Goal: Check status: Check status

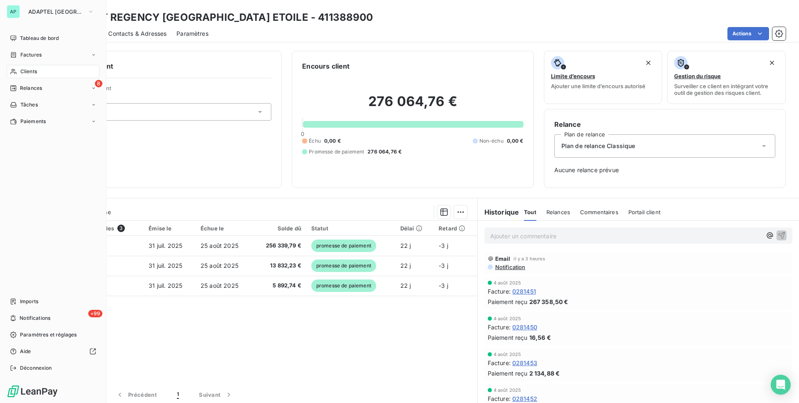
click at [26, 72] on span "Clients" at bounding box center [28, 71] width 17 height 7
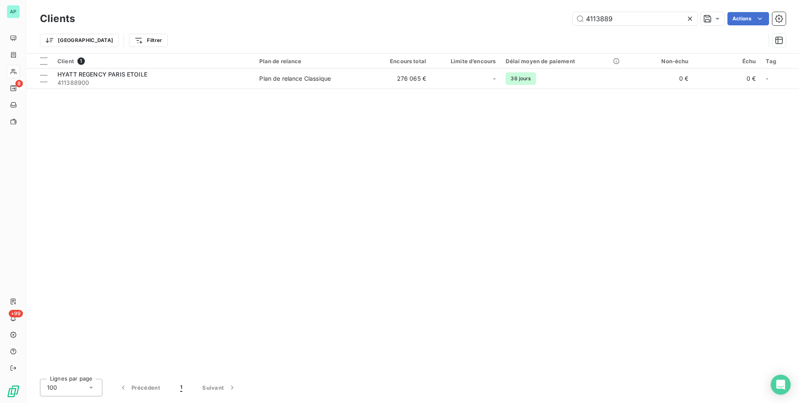
drag, startPoint x: 579, startPoint y: 18, endPoint x: 495, endPoint y: 19, distance: 84.1
click at [495, 19] on div "4113889 Actions" at bounding box center [435, 18] width 701 height 13
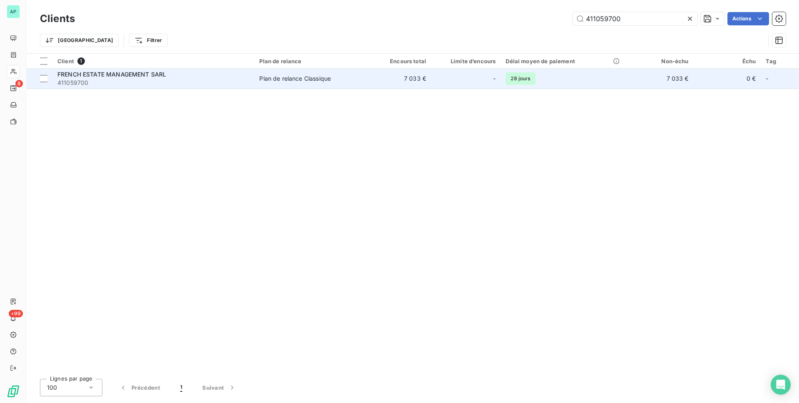
type input "411059700"
click at [312, 76] on div "Plan de relance Classique" at bounding box center [295, 79] width 72 height 8
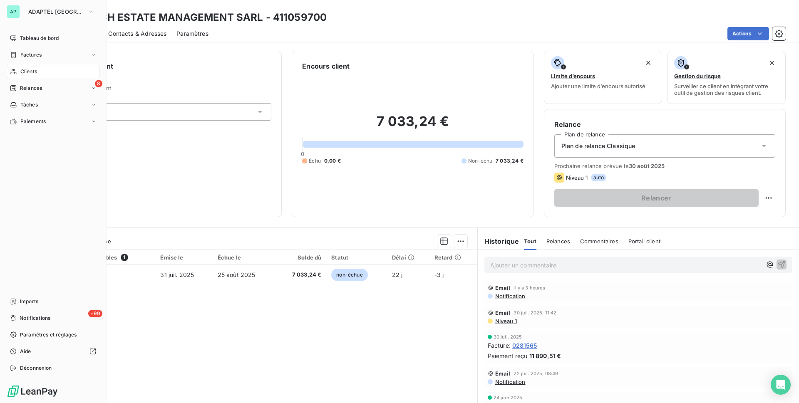
click at [14, 73] on icon at bounding box center [13, 71] width 7 height 7
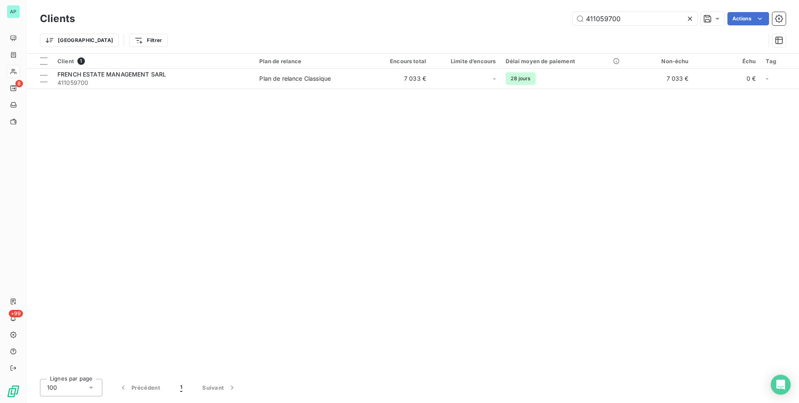
drag, startPoint x: 626, startPoint y: 17, endPoint x: 566, endPoint y: 22, distance: 59.7
click at [566, 22] on div "411059700 Actions" at bounding box center [435, 18] width 701 height 13
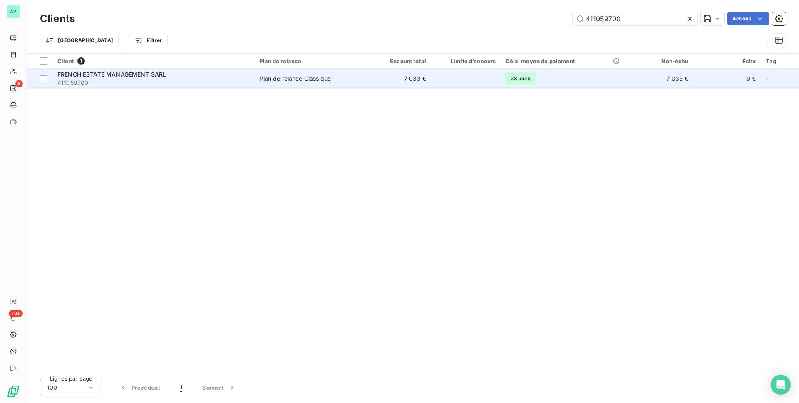
click at [348, 78] on span "Plan de relance Classique" at bounding box center [308, 79] width 99 height 8
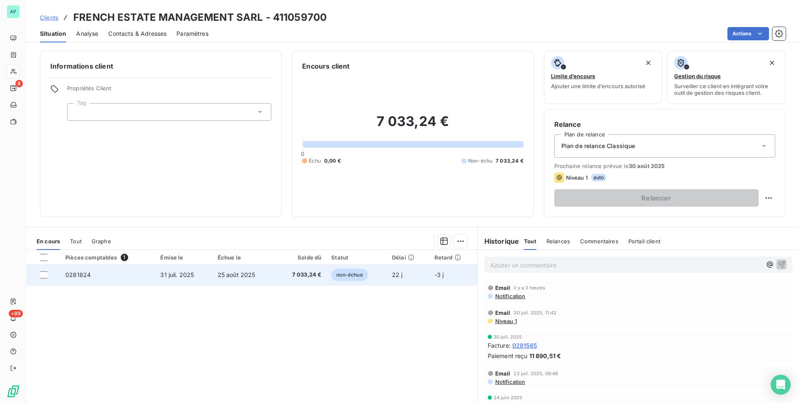
click at [289, 274] on span "7 033,24 €" at bounding box center [301, 275] width 42 height 8
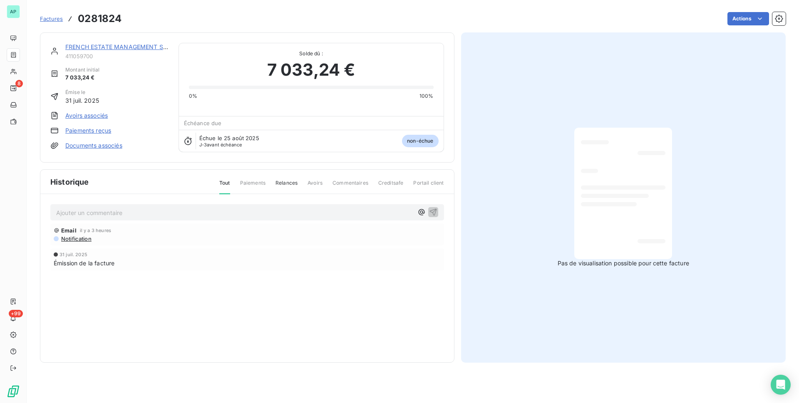
click at [650, 201] on div at bounding box center [623, 193] width 85 height 118
click at [633, 191] on div at bounding box center [623, 193] width 85 height 118
click at [629, 254] on div at bounding box center [623, 194] width 98 height 132
click at [612, 199] on div at bounding box center [623, 193] width 85 height 118
